Goal: Information Seeking & Learning: Check status

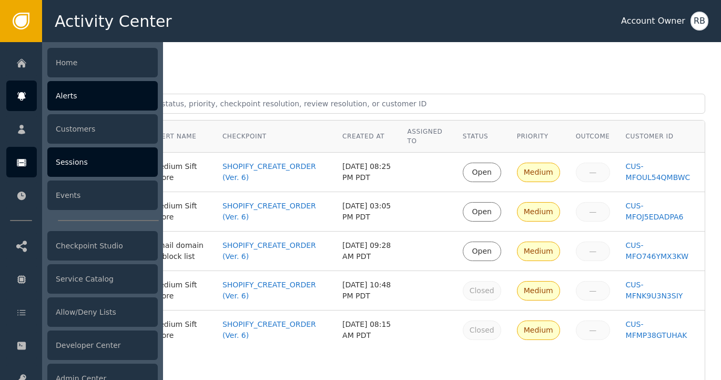
click at [21, 164] on icon at bounding box center [21, 162] width 9 height 7
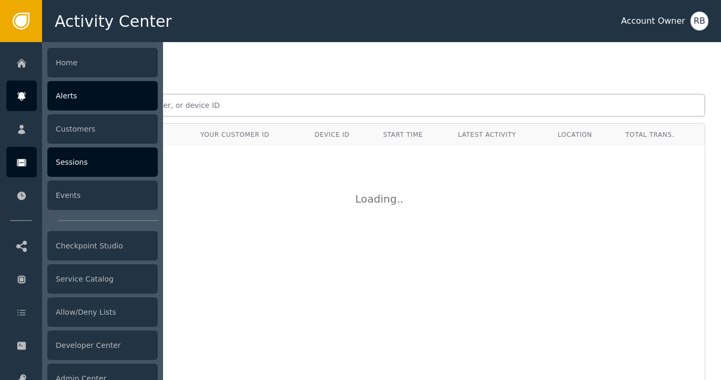
click at [67, 100] on div "Alerts" at bounding box center [102, 95] width 110 height 29
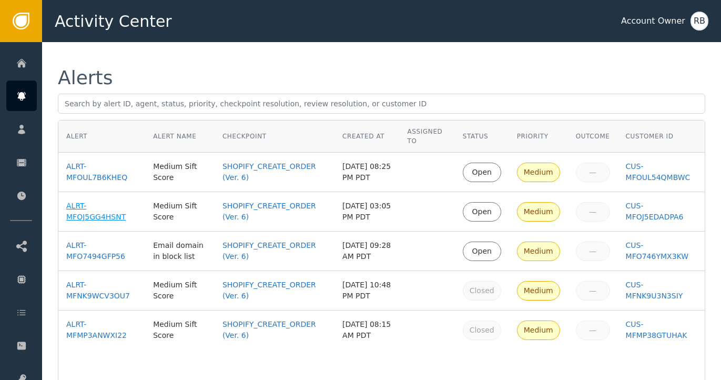
click at [100, 221] on div "ALRT-MFOJ5GG4HSNT" at bounding box center [101, 211] width 71 height 22
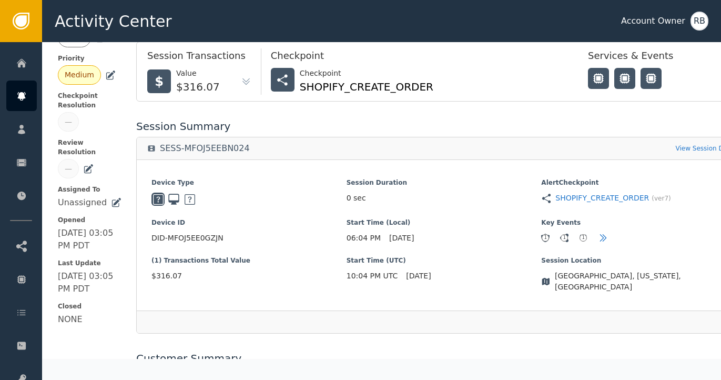
scroll to position [255, 0]
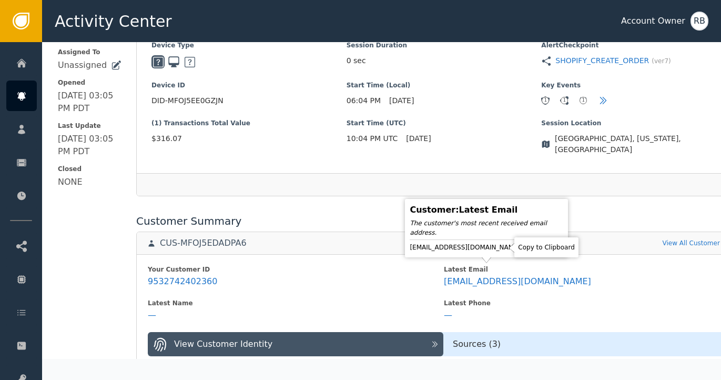
click at [524, 247] on icon at bounding box center [529, 247] width 11 height 11
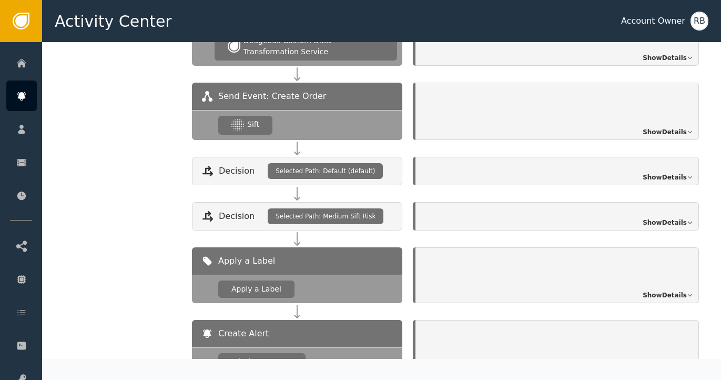
scroll to position [1328, 8]
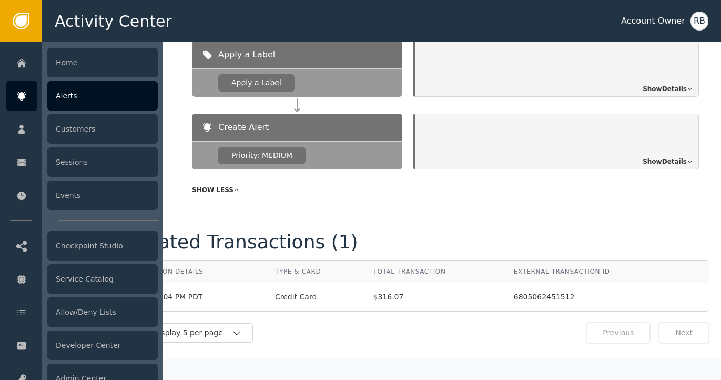
click at [29, 95] on div at bounding box center [21, 95] width 30 height 30
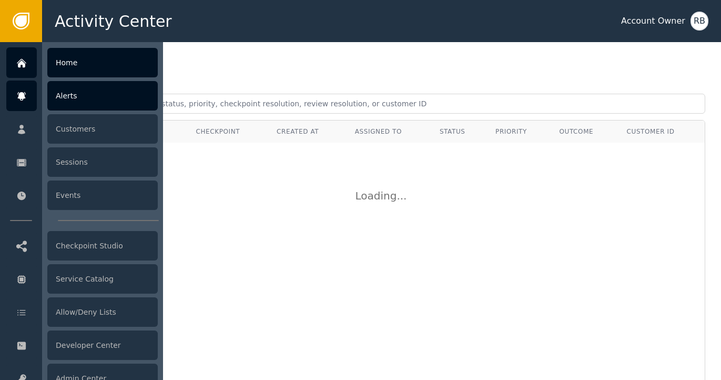
click at [71, 66] on div "Home" at bounding box center [102, 62] width 110 height 29
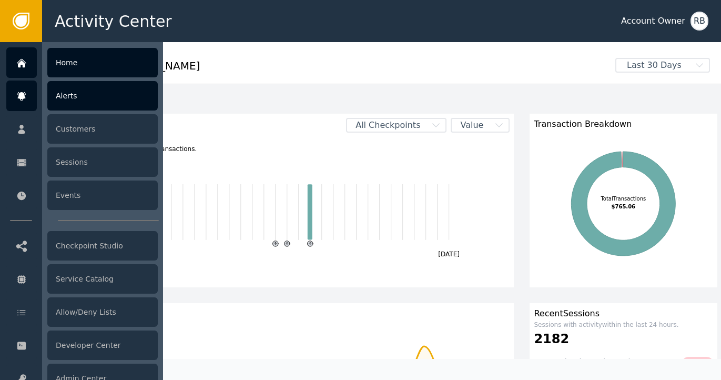
click at [22, 99] on icon at bounding box center [21, 96] width 11 height 12
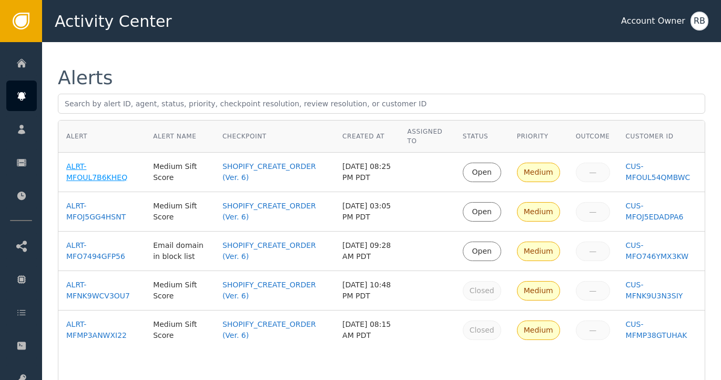
click at [80, 164] on div "ALRT-MFOUL7B6KHEQ" at bounding box center [101, 172] width 71 height 22
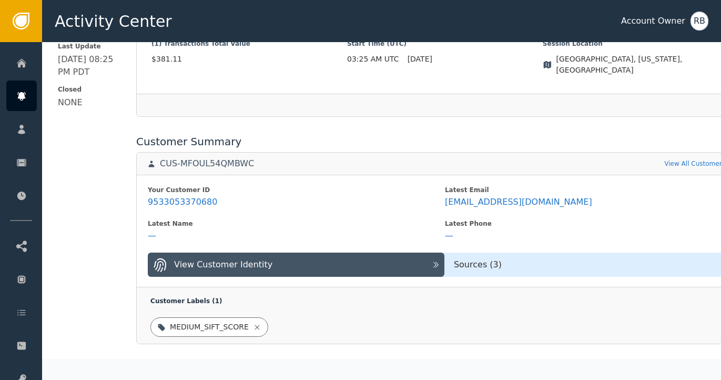
scroll to position [335, 0]
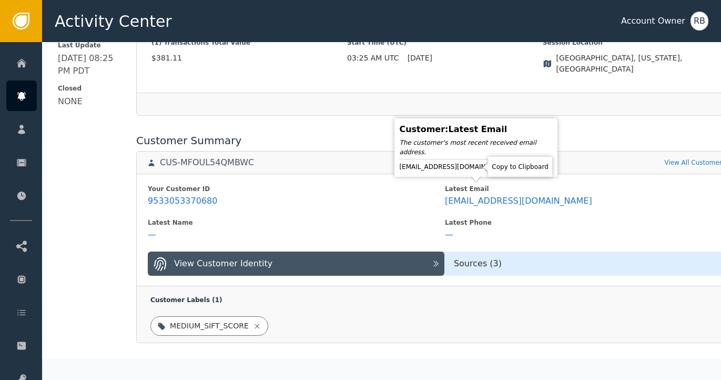
click at [515, 171] on icon at bounding box center [518, 166] width 7 height 8
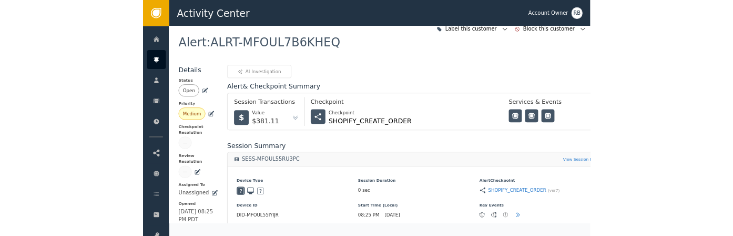
scroll to position [0, 1]
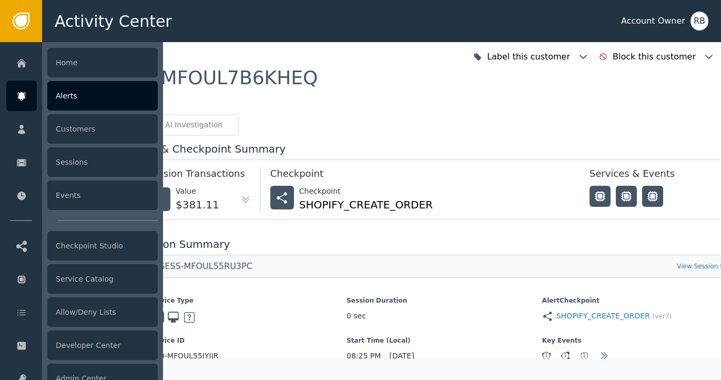
click at [72, 99] on div "Alerts" at bounding box center [102, 95] width 110 height 29
